Goal: Information Seeking & Learning: Obtain resource

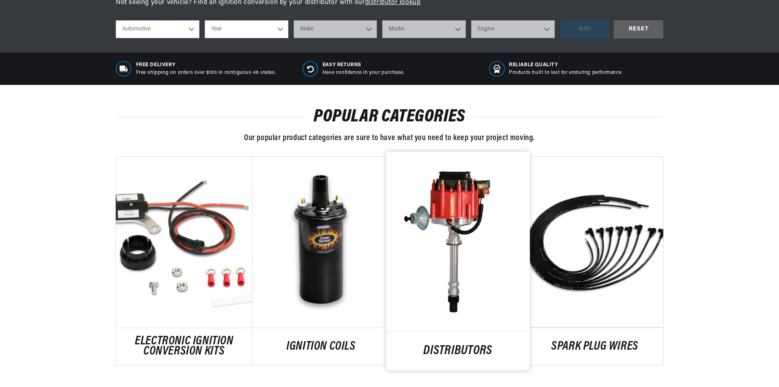
scroll to position [406, 0]
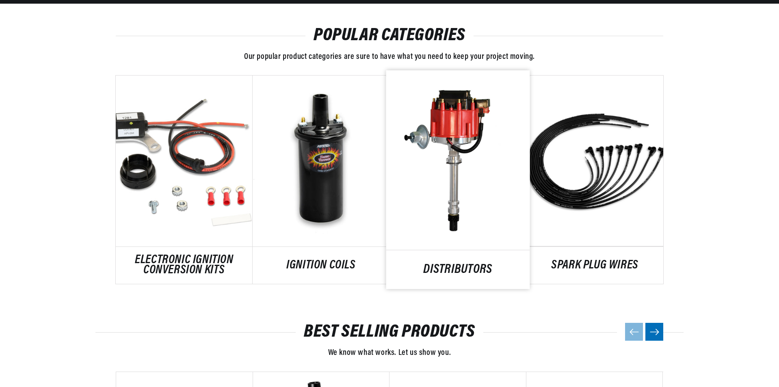
click at [470, 275] on link "DISTRIBUTORS" at bounding box center [458, 269] width 144 height 11
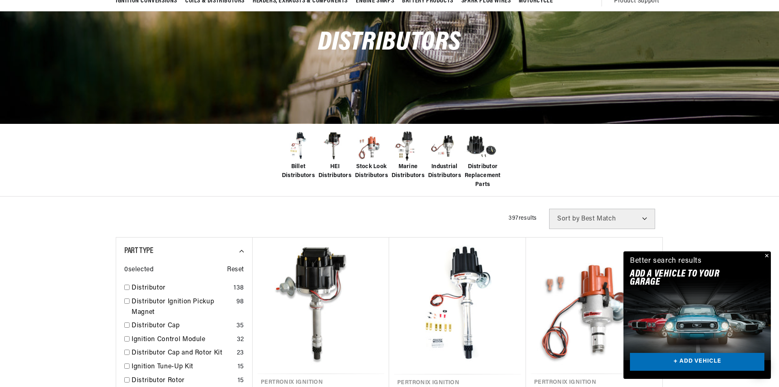
click at [379, 163] on span "Stock Look Distributors" at bounding box center [371, 171] width 33 height 18
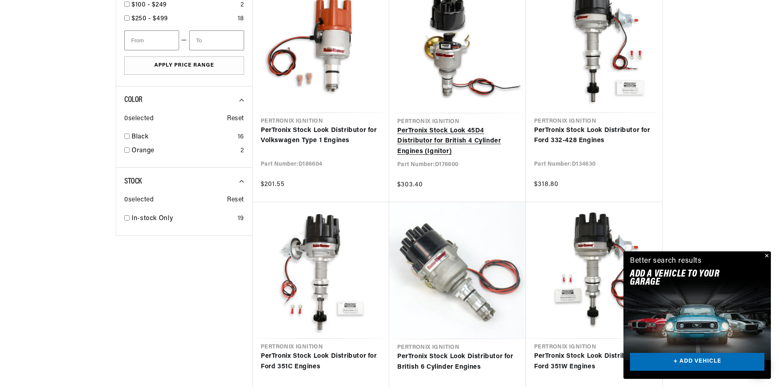
scroll to position [569, 0]
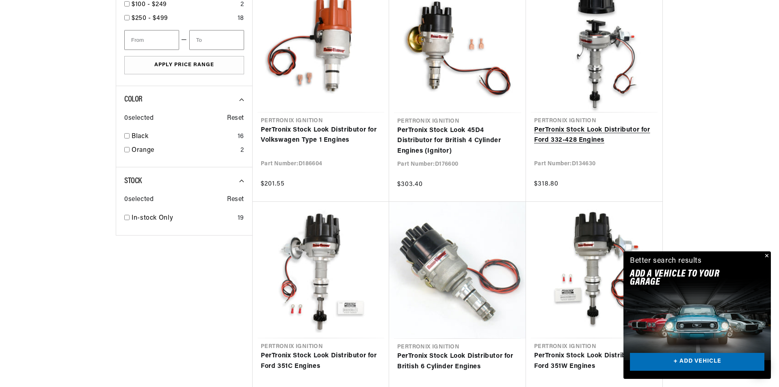
click at [554, 132] on link "PerTronix Stock Look Distributor for Ford 332-428 Engines" at bounding box center [594, 135] width 120 height 21
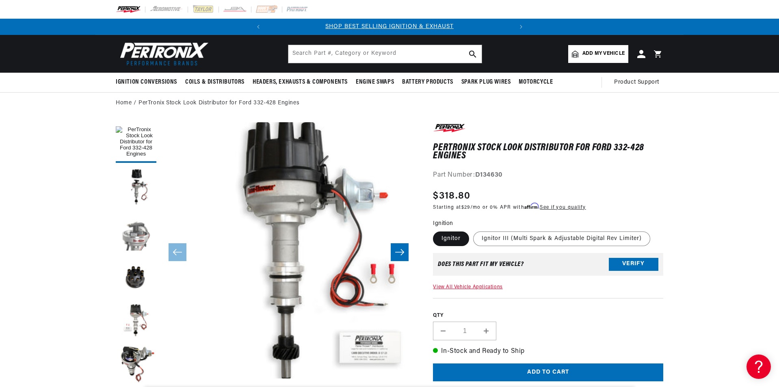
click at [133, 230] on button "Load image 3 in gallery view" at bounding box center [136, 232] width 41 height 41
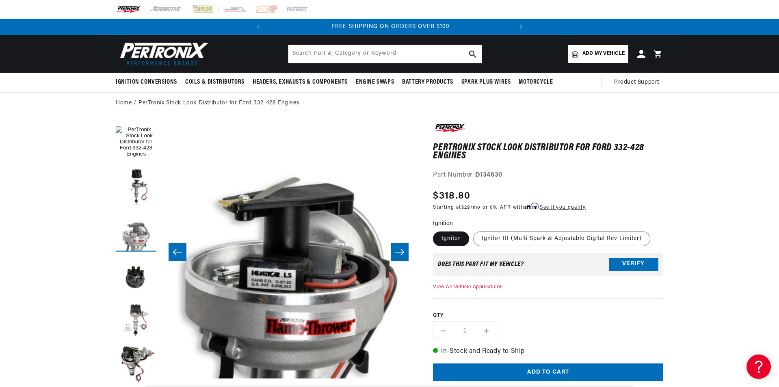
scroll to position [0, 246]
click at [144, 187] on button "Load image 2 in gallery view" at bounding box center [136, 187] width 41 height 41
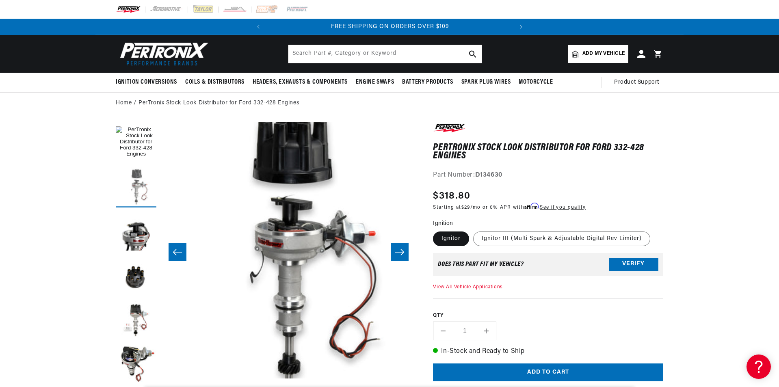
scroll to position [0, 256]
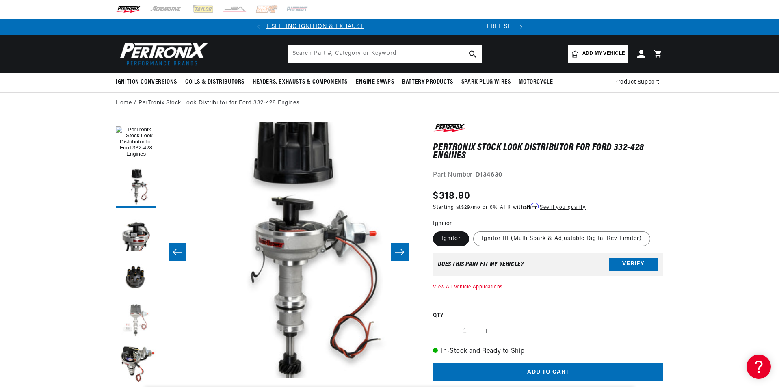
click at [143, 323] on button "Load image 5 in gallery view" at bounding box center [136, 321] width 41 height 41
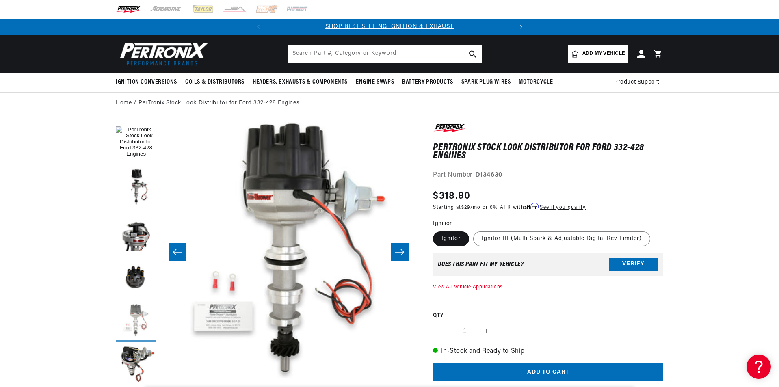
scroll to position [0, 1026]
click at [140, 355] on button "Load image 6 in gallery view" at bounding box center [136, 366] width 41 height 41
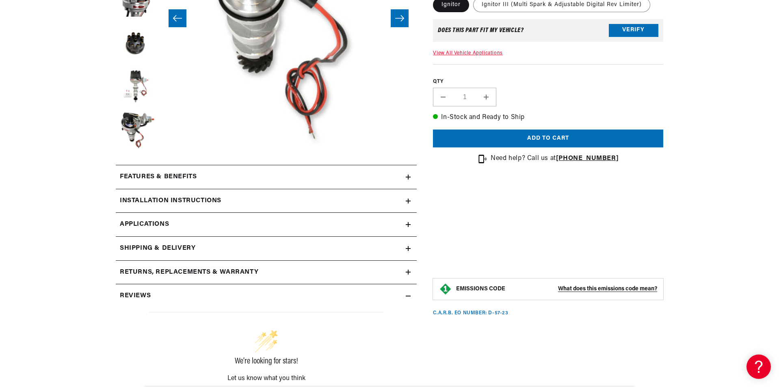
scroll to position [244, 0]
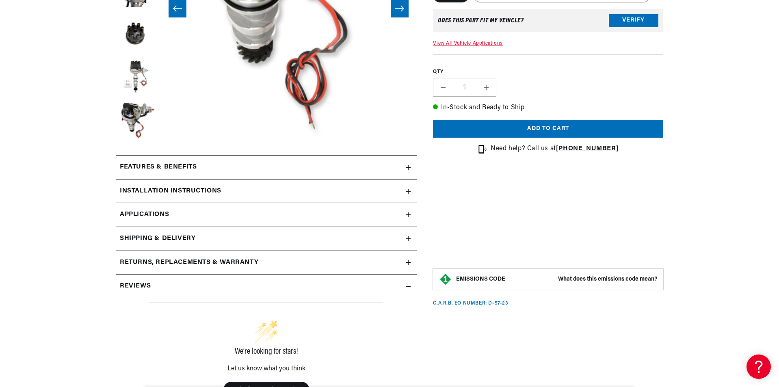
click at [405, 214] on link "Applications" at bounding box center [266, 215] width 301 height 24
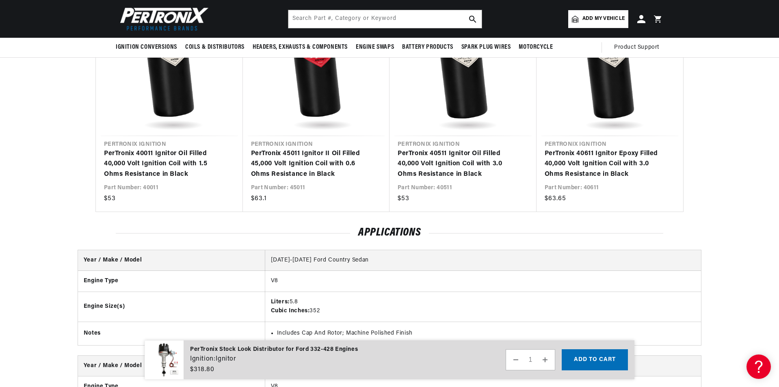
scroll to position [594, 0]
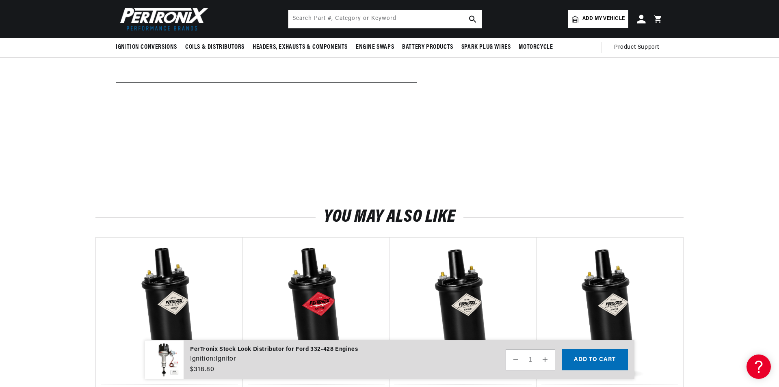
click at [642, 19] on icon at bounding box center [641, 19] width 9 height 9
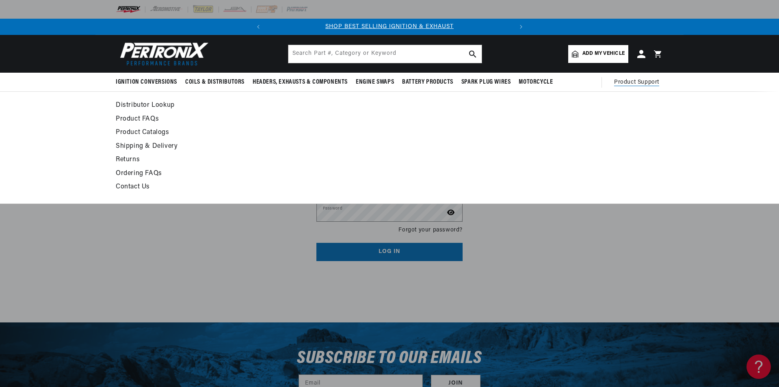
click at [637, 82] on span "Product Support" at bounding box center [636, 82] width 45 height 9
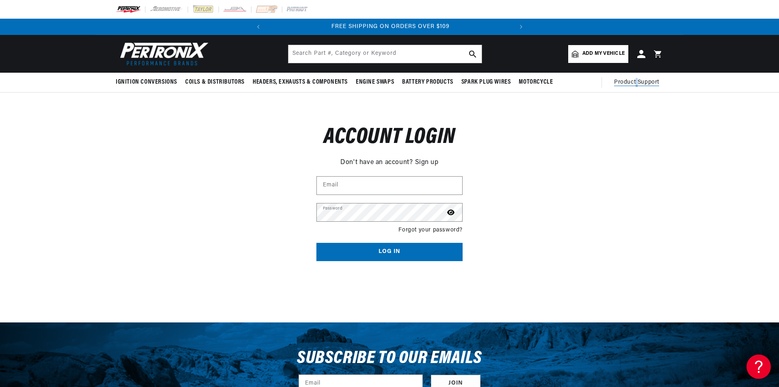
scroll to position [0, 246]
click at [177, 133] on div "Reset your password Don't have an account? Sign up Email Submit Cancel Account …" at bounding box center [389, 187] width 779 height 189
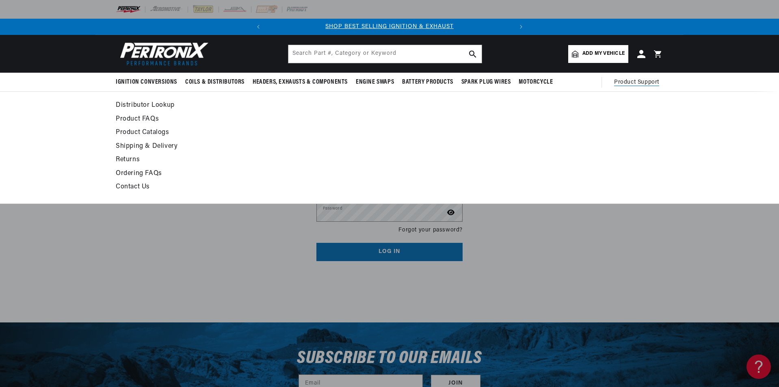
click at [146, 185] on link "Contact Us" at bounding box center [315, 187] width 399 height 11
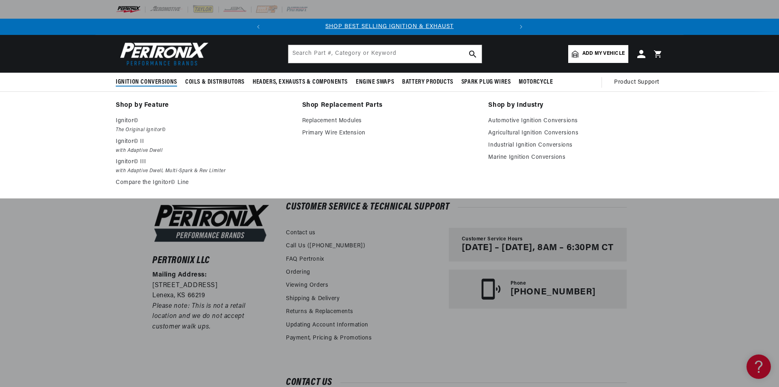
click at [156, 82] on span "Ignition Conversions" at bounding box center [146, 82] width 61 height 9
click at [126, 121] on p "Ignitor©" at bounding box center [203, 121] width 175 height 10
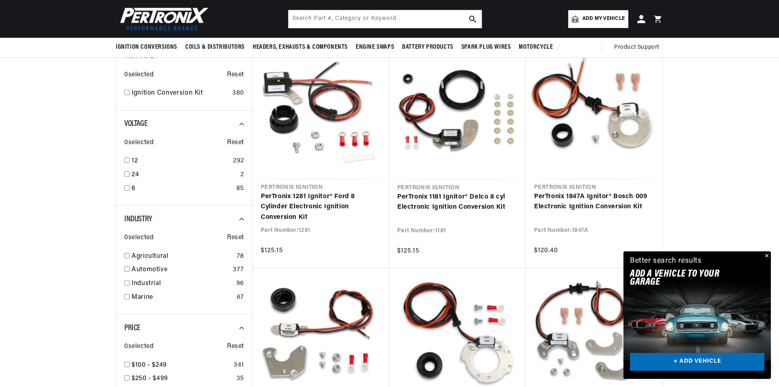
click at [766, 253] on button "Close" at bounding box center [766, 256] width 10 height 10
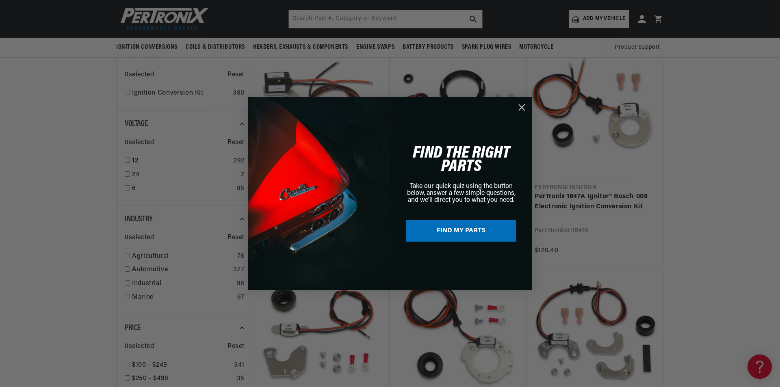
click at [524, 110] on icon "Close dialog" at bounding box center [522, 108] width 6 height 6
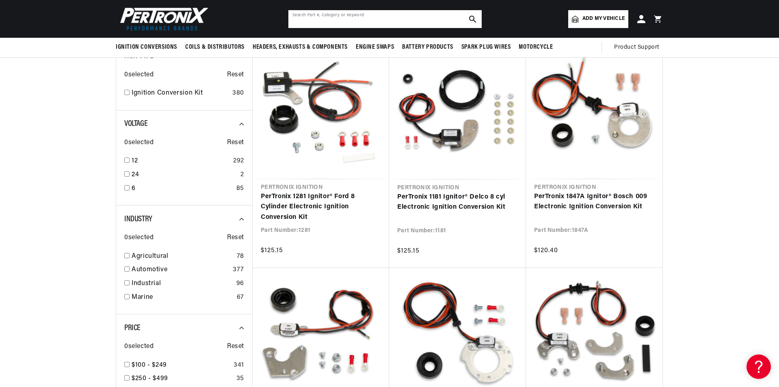
click at [336, 16] on input "text" at bounding box center [384, 19] width 193 height 18
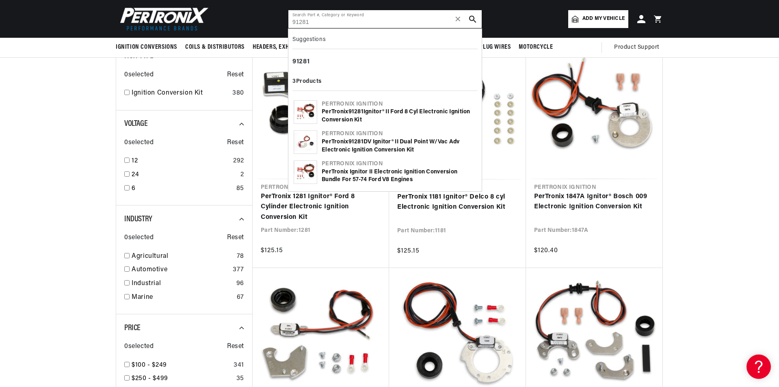
type input "91281"
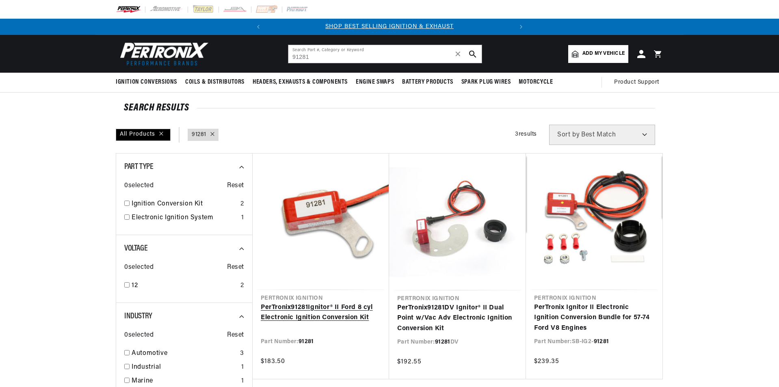
click at [335, 316] on link "PerTronix 91281 Ignitor® II Ford 8 cyl Electronic Ignition Conversion Kit" at bounding box center [321, 313] width 120 height 21
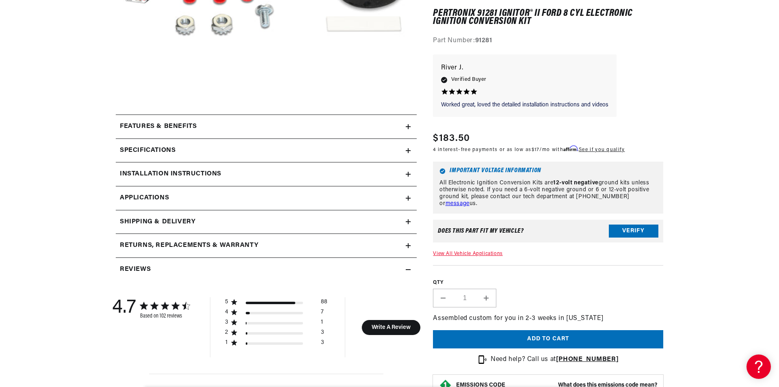
scroll to position [0, 246]
click at [406, 174] on icon at bounding box center [408, 174] width 5 height 5
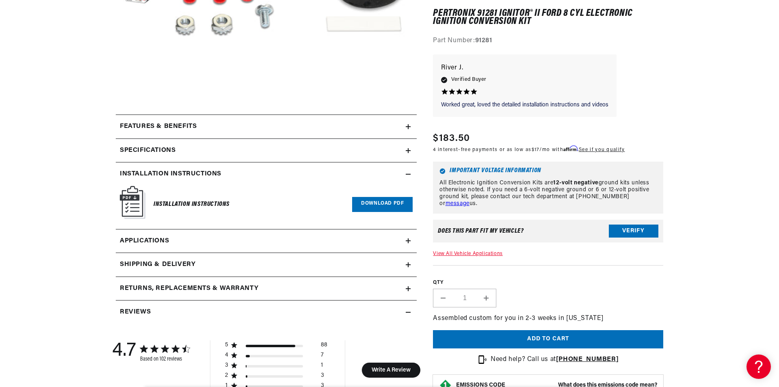
click at [377, 201] on link "Download PDF" at bounding box center [382, 204] width 61 height 15
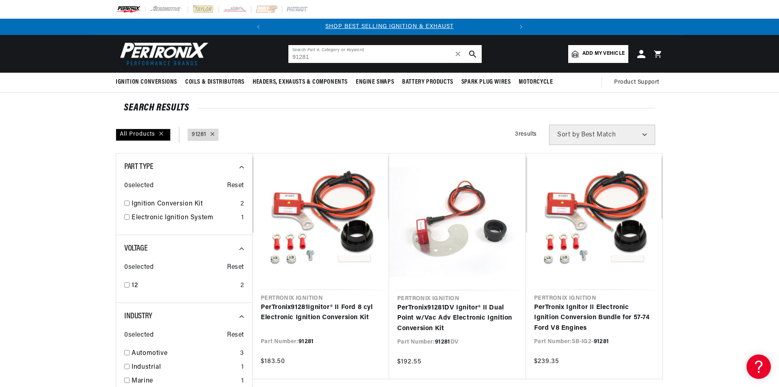
click at [328, 58] on input "91281" at bounding box center [384, 54] width 193 height 18
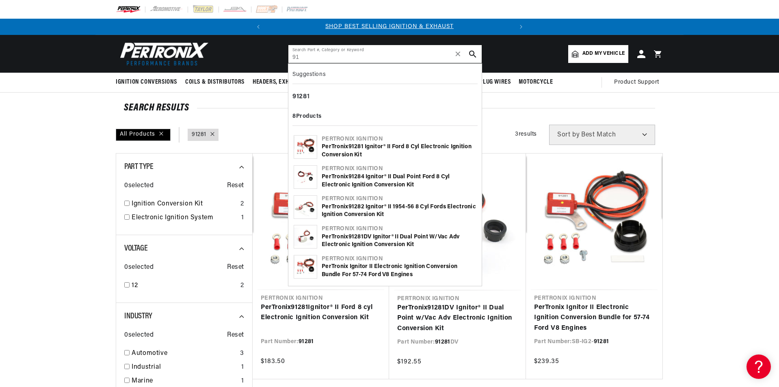
type input "9"
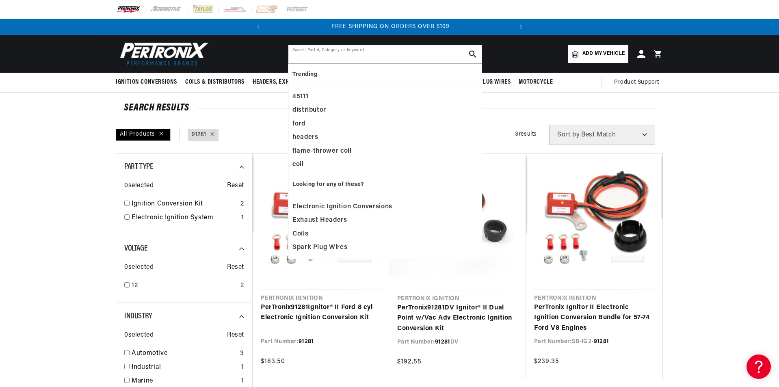
scroll to position [0, 246]
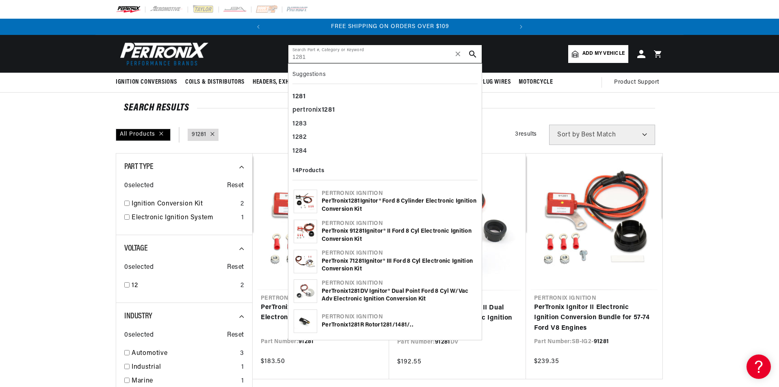
type input "1281"
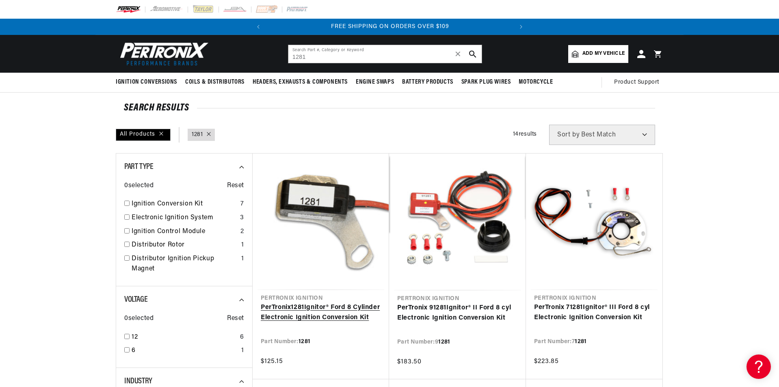
click at [319, 305] on link "PerTronix 1281 Ignitor® Ford 8 Cylinder Electronic Ignition Conversion Kit" at bounding box center [321, 313] width 120 height 21
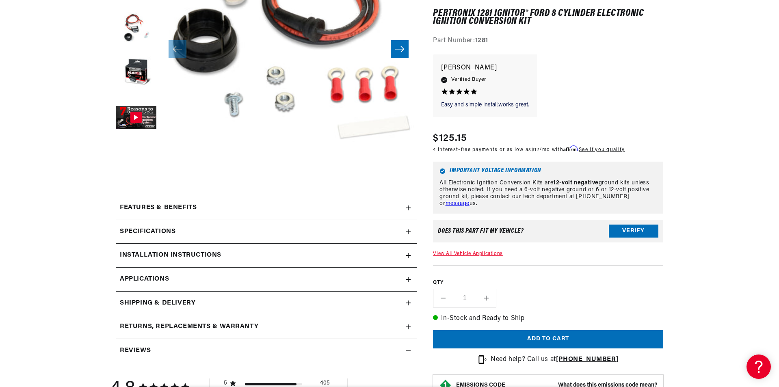
click at [409, 253] on icon at bounding box center [408, 255] width 5 height 5
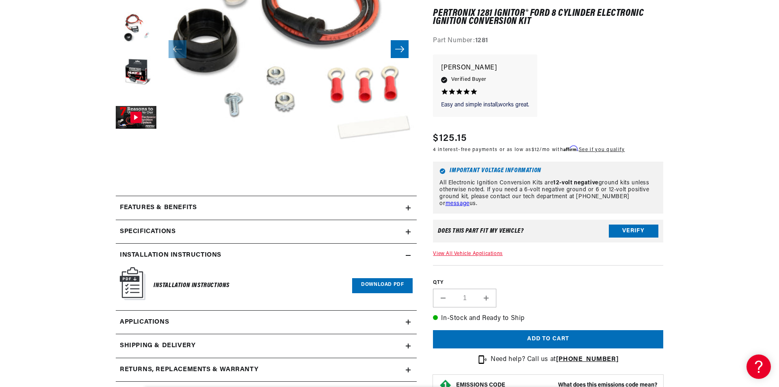
click at [377, 287] on link "Download PDF" at bounding box center [382, 285] width 61 height 15
